Goal: Task Accomplishment & Management: Complete application form

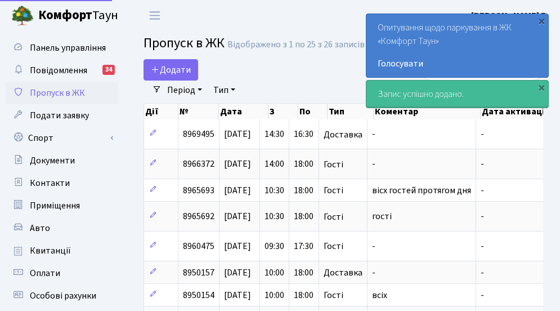
select select "25"
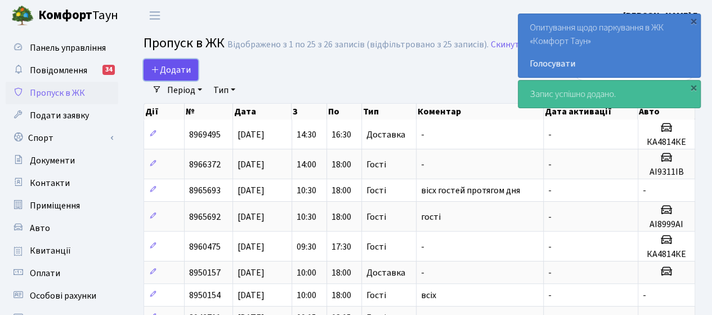
click at [169, 70] on span "Додати" at bounding box center [171, 70] width 40 height 12
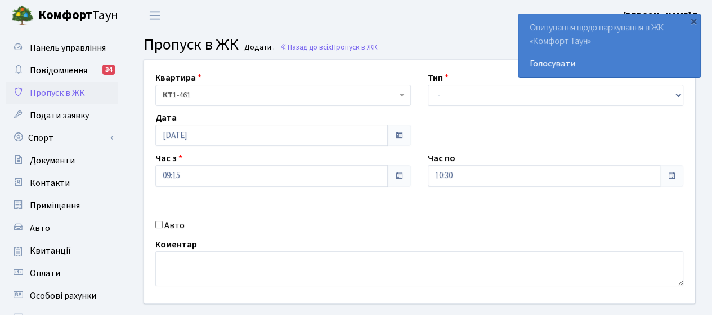
click at [166, 225] on label "Авто" at bounding box center [174, 226] width 20 height 14
click at [163, 225] on input "Авто" at bounding box center [158, 224] width 7 height 7
checkbox input "true"
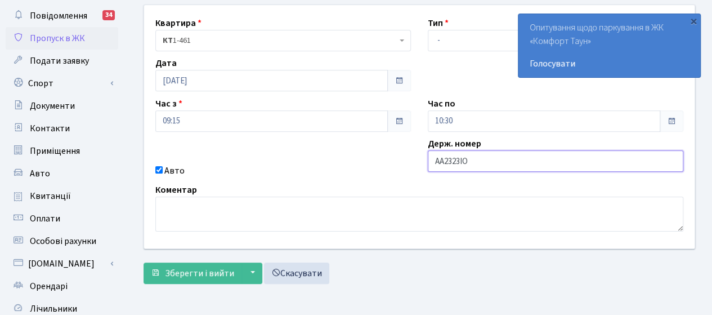
scroll to position [113, 0]
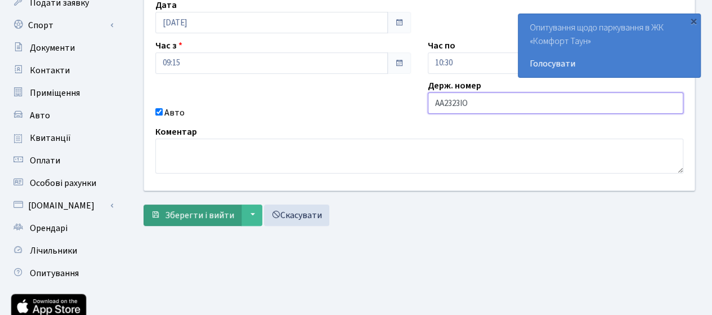
type input "АА2323ІО"
click at [223, 213] on span "Зберегти і вийти" at bounding box center [199, 215] width 69 height 12
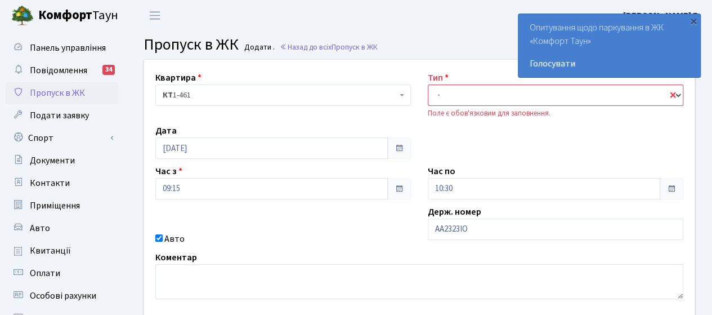
click at [482, 92] on select "- Доставка Таксі Гості Сервіс" at bounding box center [556, 94] width 256 height 21
select select "3"
click at [428, 84] on select "- Доставка Таксі Гості Сервіс" at bounding box center [556, 94] width 256 height 21
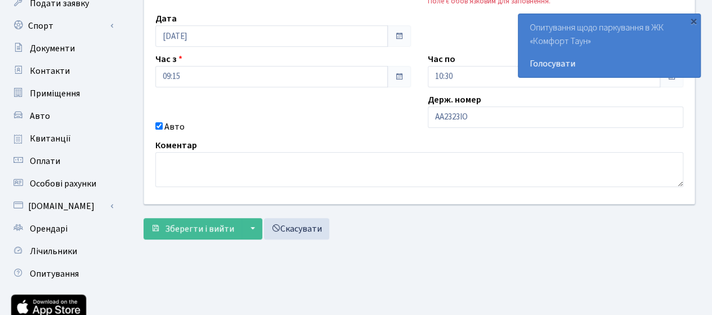
scroll to position [113, 0]
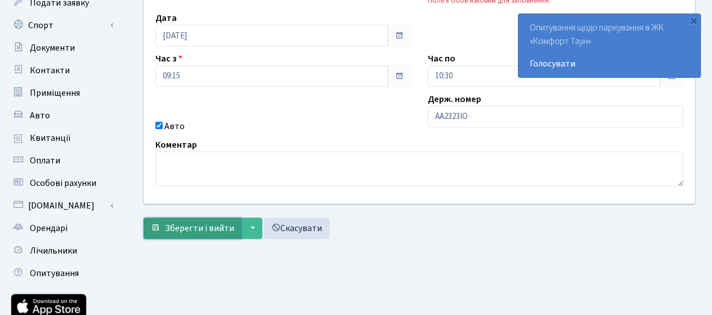
click at [200, 228] on span "Зберегти і вийти" at bounding box center [199, 228] width 69 height 12
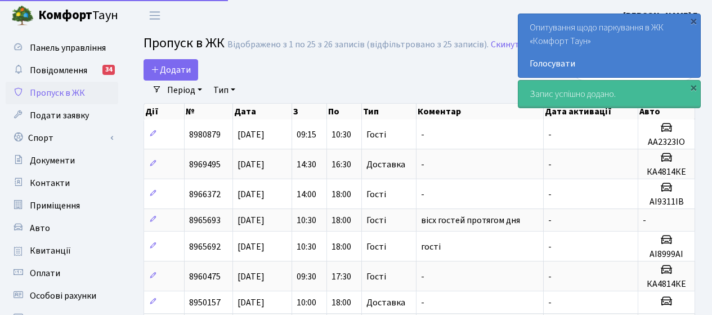
select select "25"
